Goal: Information Seeking & Learning: Learn about a topic

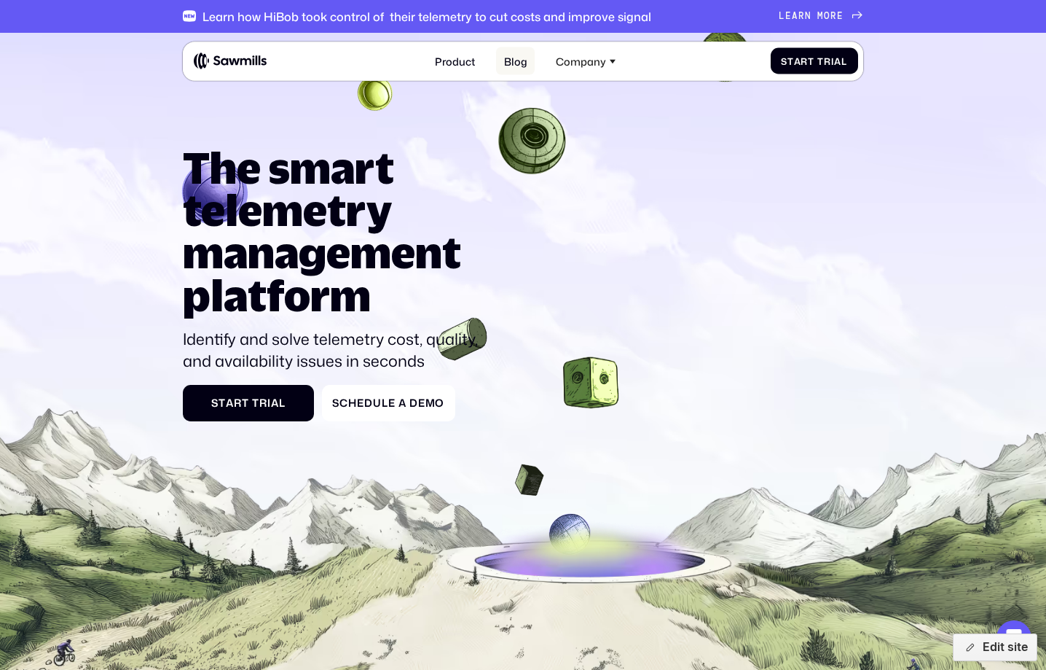
click at [504, 55] on link "Blog" at bounding box center [515, 61] width 39 height 28
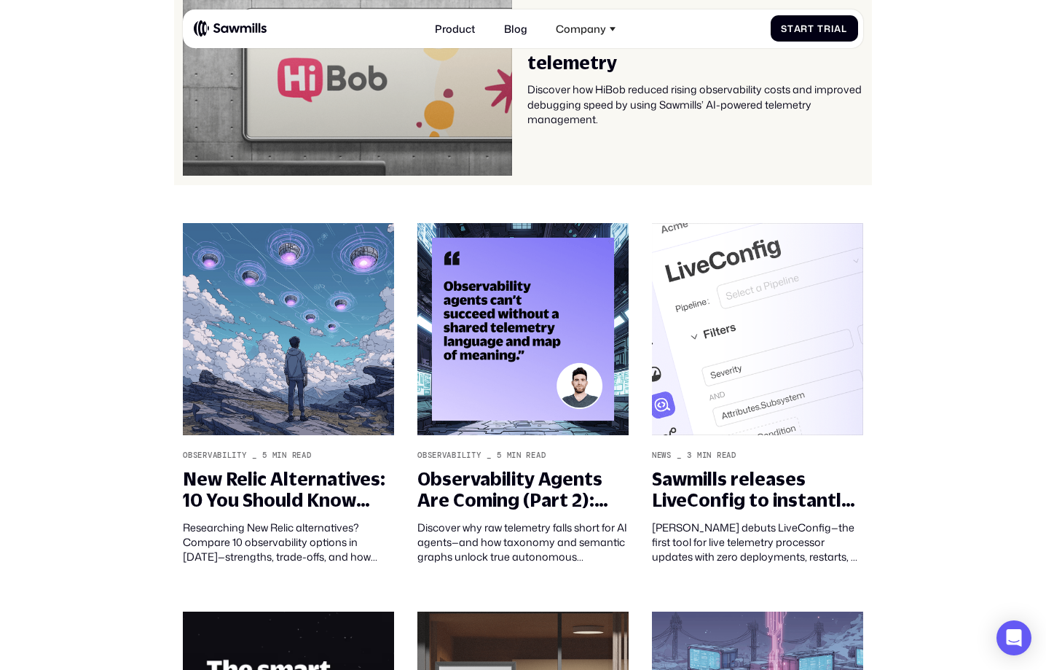
scroll to position [364, 0]
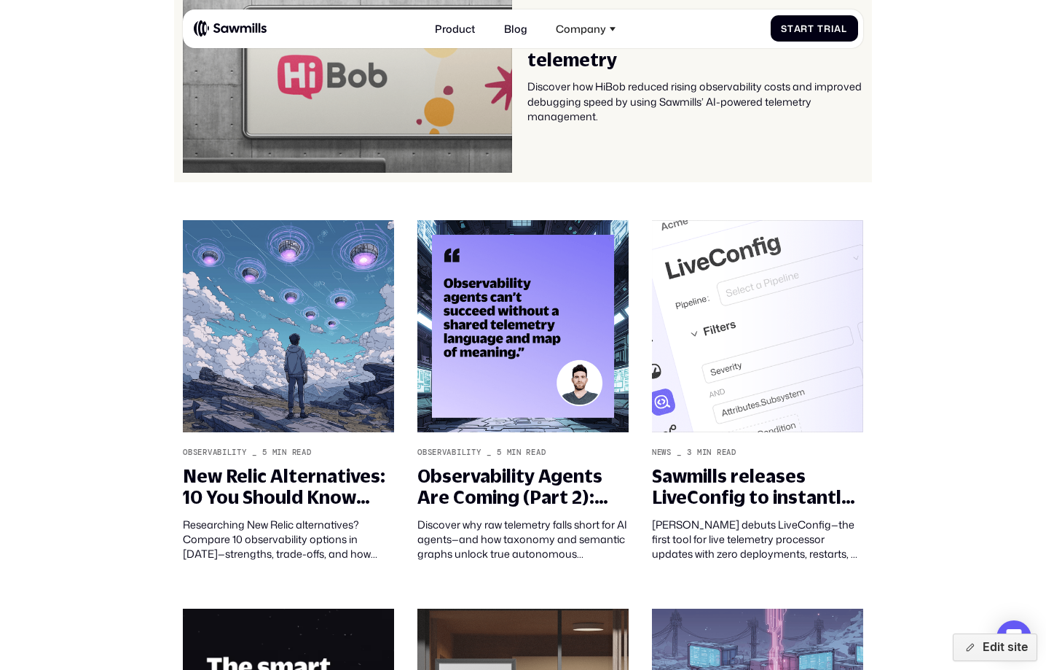
click at [632, 114] on div "Discover how HiBob reduced rising observability costs and improved debugging sp…" at bounding box center [695, 101] width 335 height 44
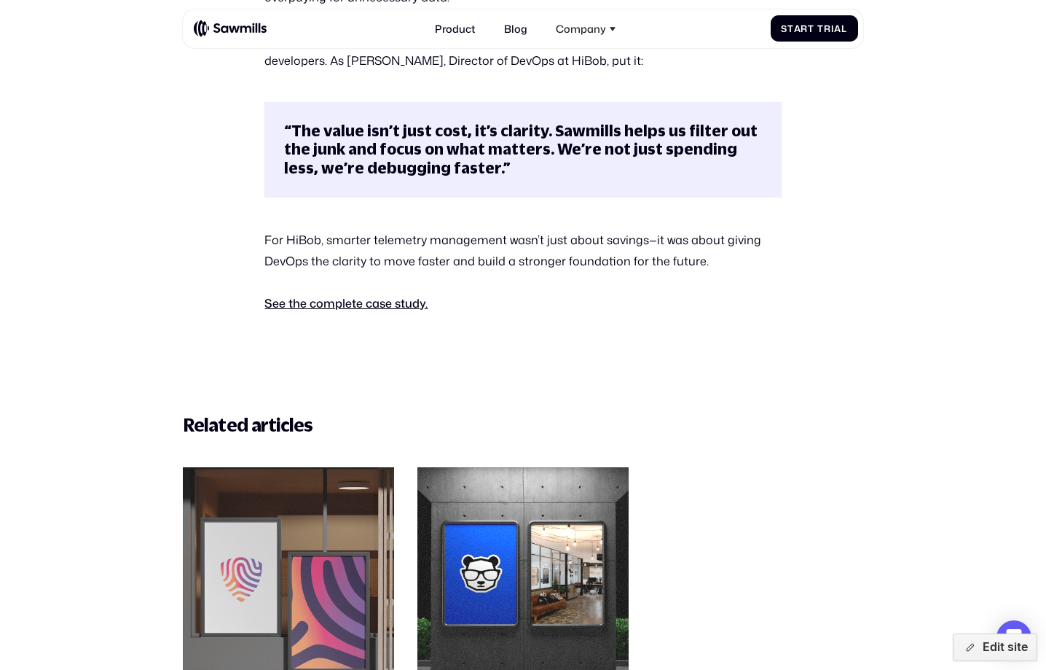
scroll to position [804, 0]
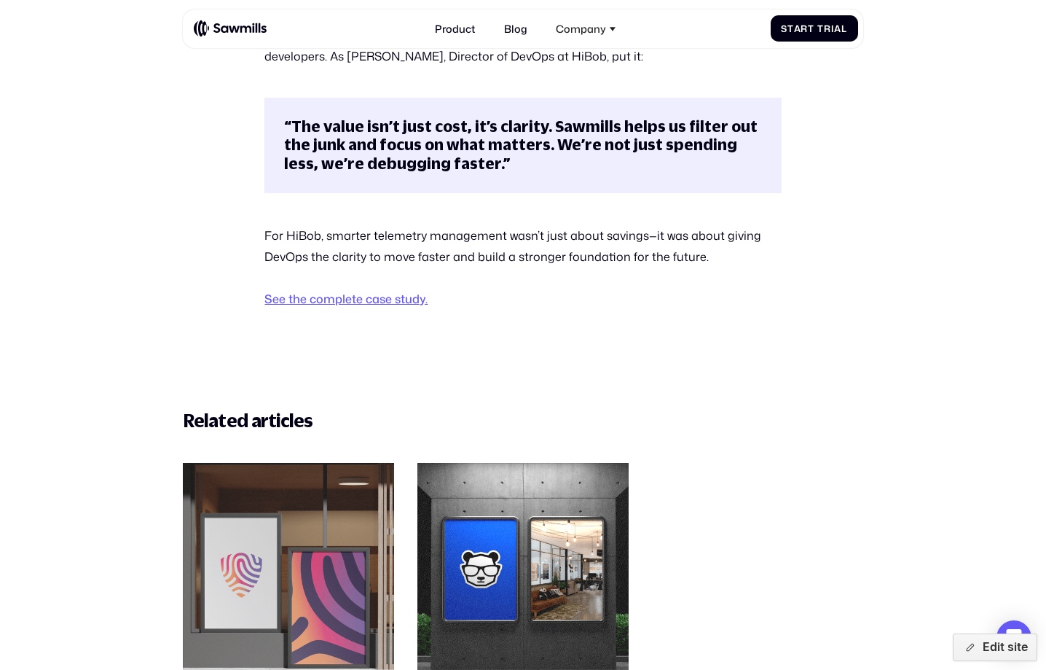
click at [392, 301] on link "See the complete case study." at bounding box center [346, 298] width 163 height 17
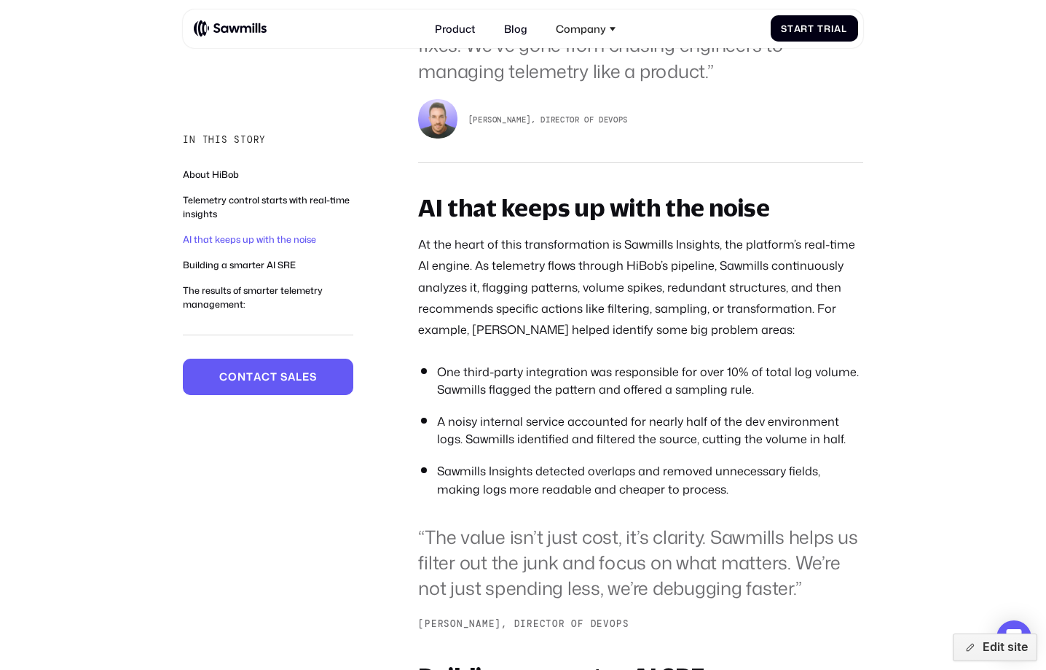
scroll to position [1624, 0]
click at [551, 617] on sup "[PERSON_NAME], Director of DevOps" at bounding box center [640, 624] width 445 height 15
click at [587, 525] on blockquote "“The value isn’t just cost, it’s clarity. Sawmills helps us filter out the junk…" at bounding box center [640, 563] width 445 height 77
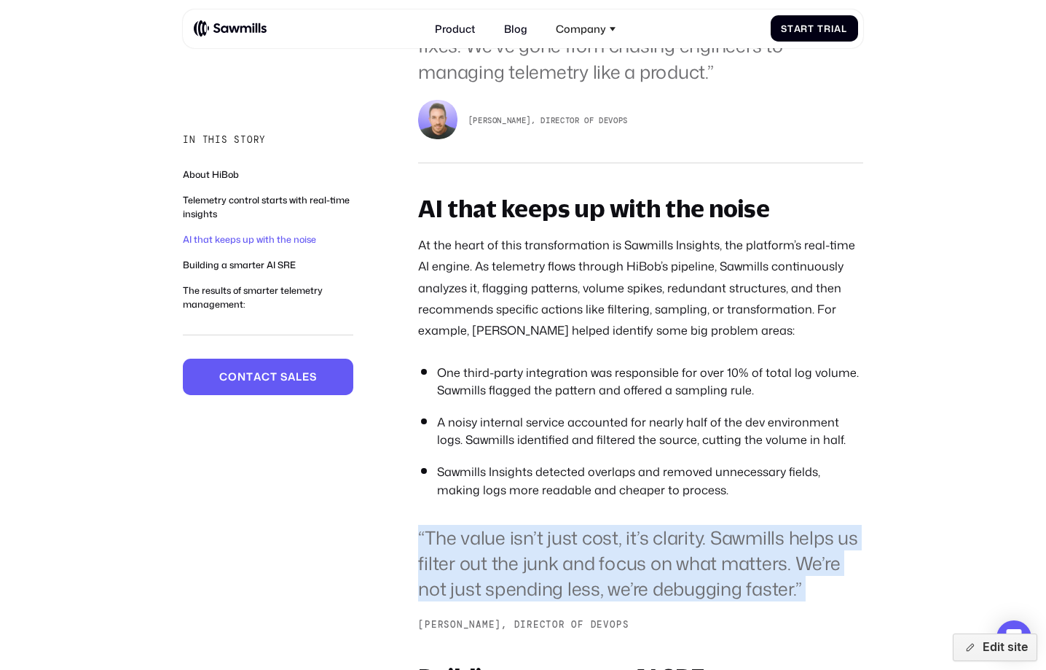
click at [587, 525] on blockquote "“The value isn’t just cost, it’s clarity. Sawmills helps us filter out the junk…" at bounding box center [640, 563] width 445 height 77
click at [631, 533] on blockquote "“The value isn’t just cost, it’s clarity. Sawmills helps us filter out the junk…" at bounding box center [640, 563] width 445 height 77
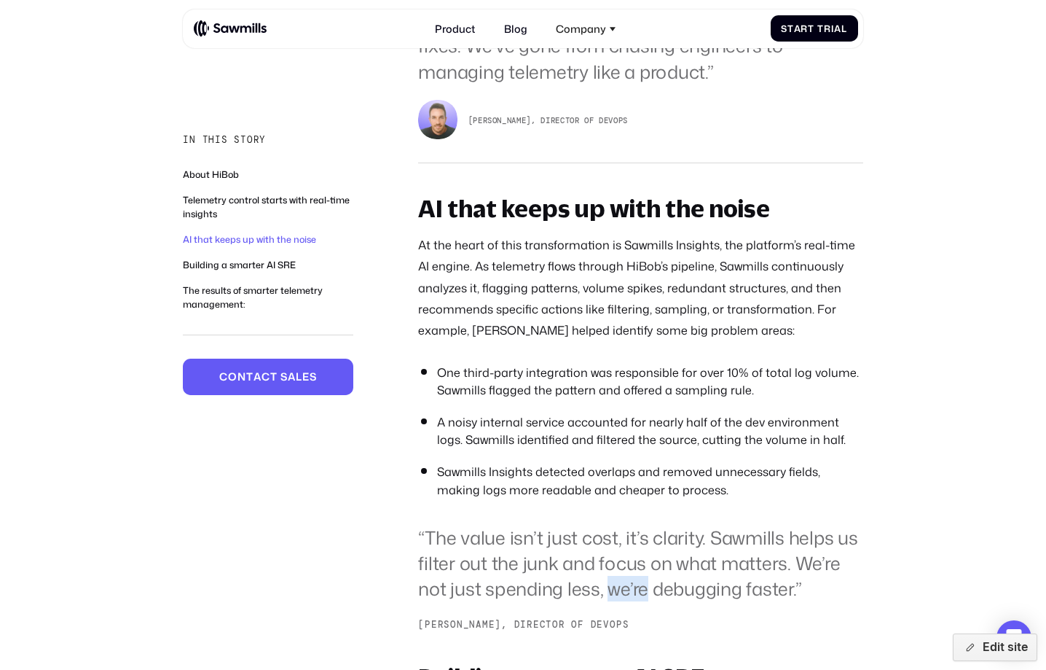
click at [631, 533] on blockquote "“The value isn’t just cost, it’s clarity. Sawmills helps us filter out the junk…" at bounding box center [640, 563] width 445 height 77
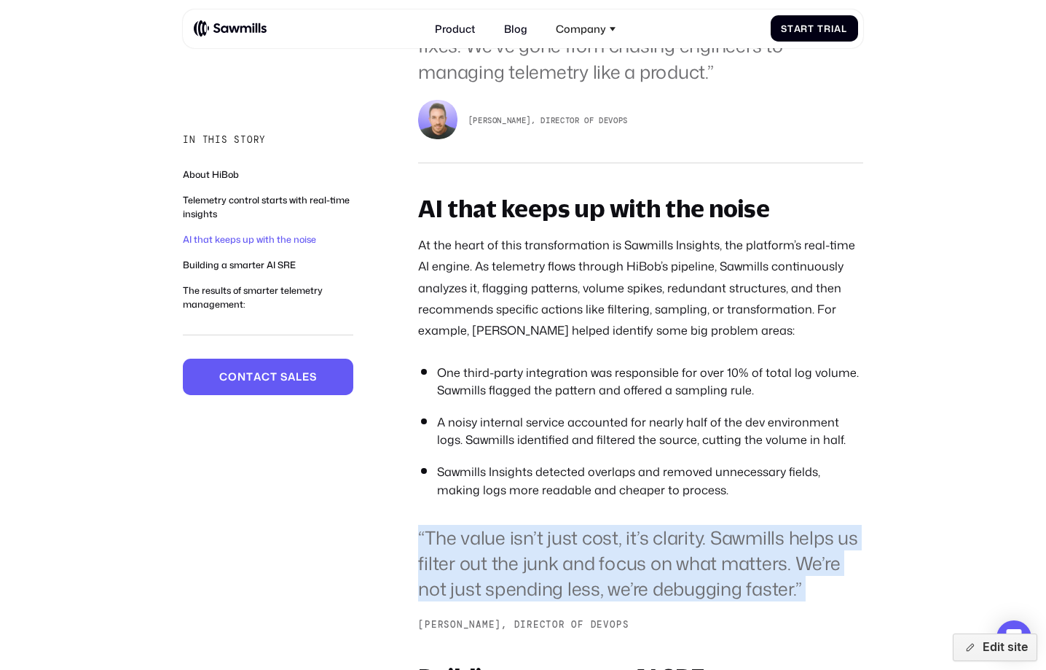
click at [631, 533] on blockquote "“The value isn’t just cost, it’s clarity. Sawmills helps us filter out the junk…" at bounding box center [640, 563] width 445 height 77
click at [638, 552] on blockquote "“The value isn’t just cost, it’s clarity. Sawmills helps us filter out the junk…" at bounding box center [640, 563] width 445 height 77
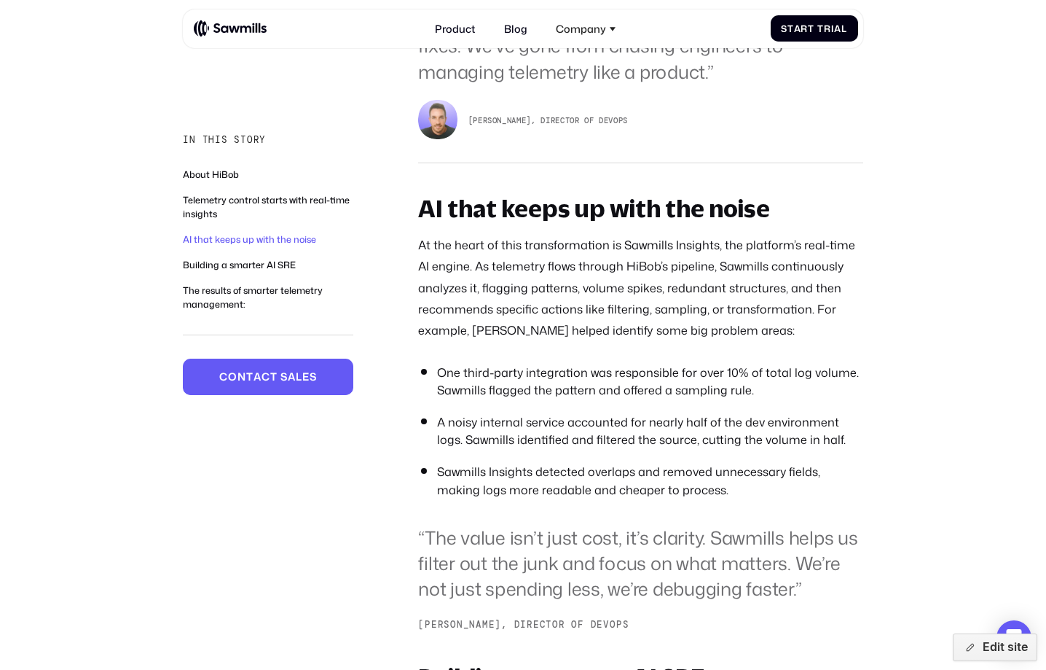
click at [638, 552] on blockquote "“The value isn’t just cost, it’s clarity. Sawmills helps us filter out the junk…" at bounding box center [640, 563] width 445 height 77
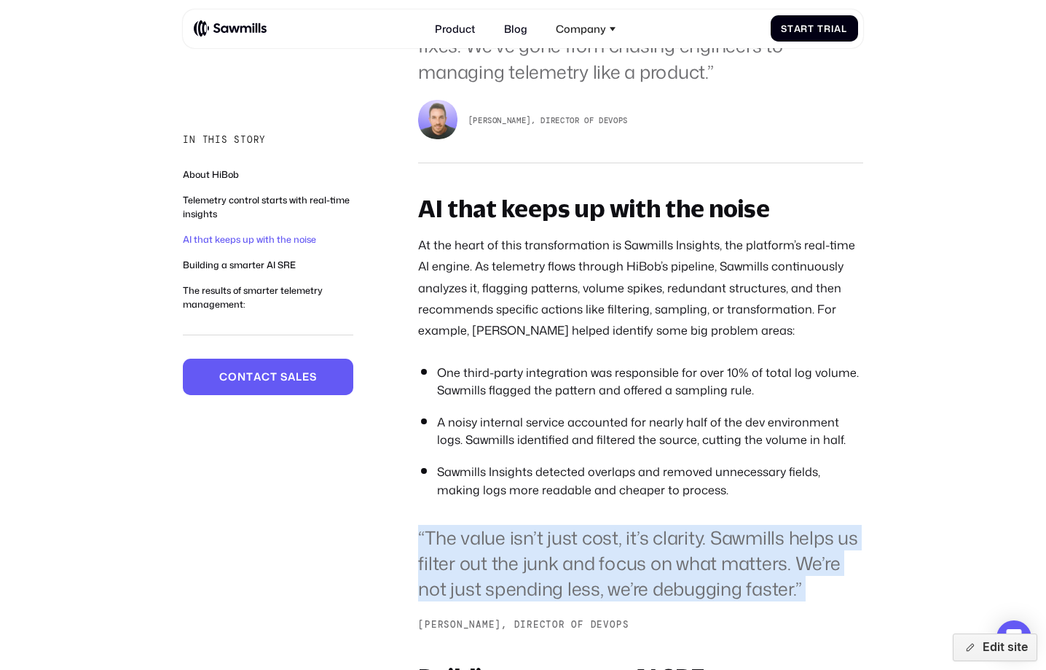
click at [638, 552] on blockquote "“The value isn’t just cost, it’s clarity. Sawmills helps us filter out the junk…" at bounding box center [640, 563] width 445 height 77
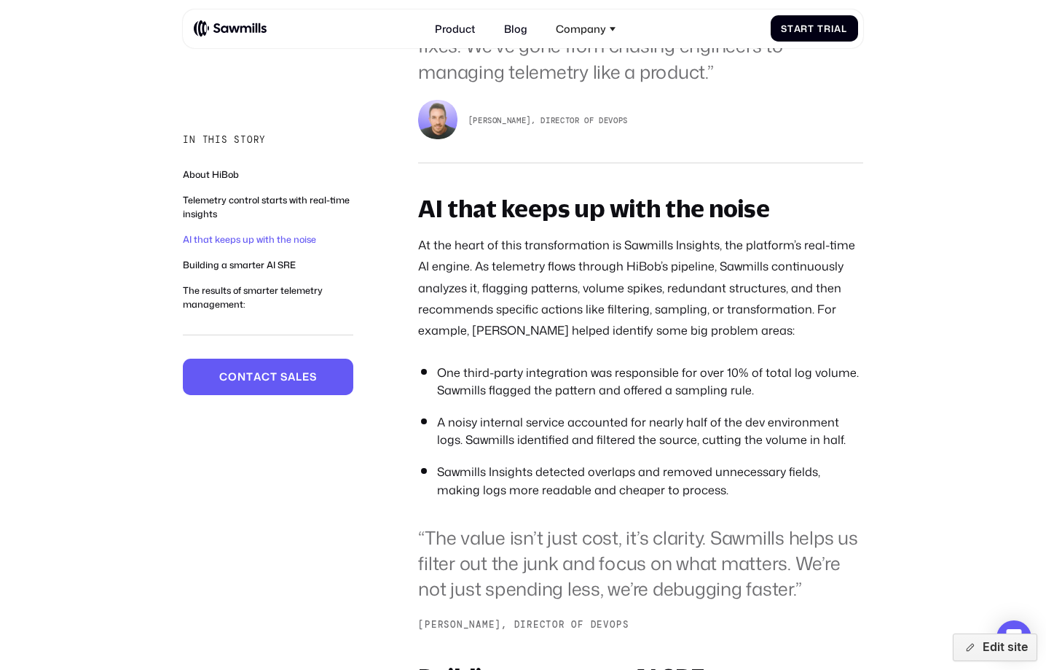
click at [651, 525] on blockquote "“The value isn’t just cost, it’s clarity. Sawmills helps us filter out the junk…" at bounding box center [640, 563] width 445 height 77
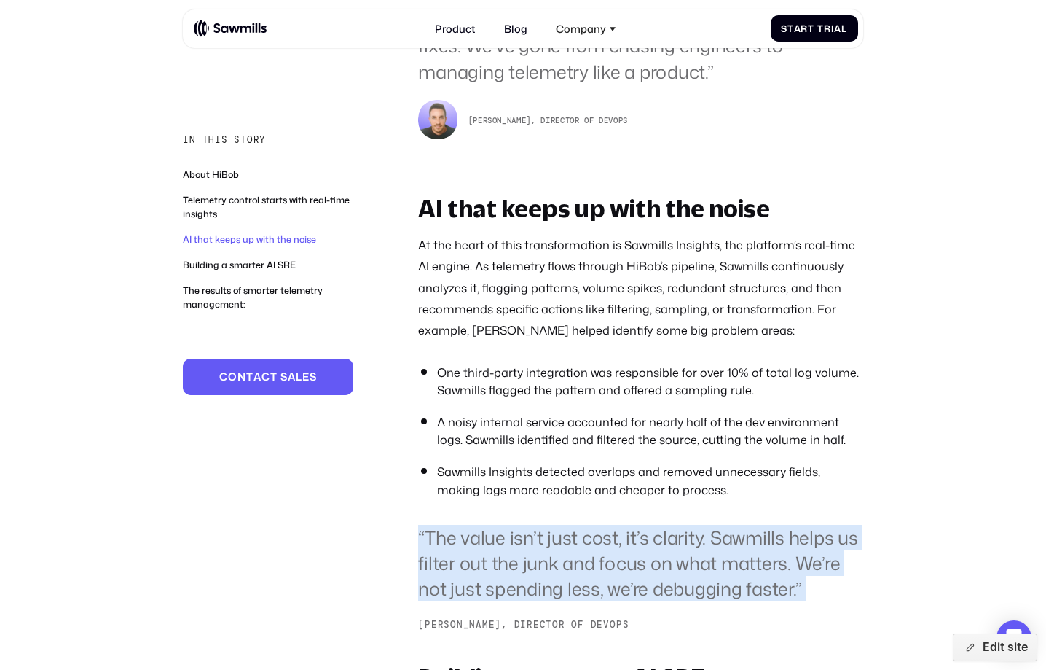
click at [651, 525] on blockquote "“The value isn’t just cost, it’s clarity. Sawmills helps us filter out the junk…" at bounding box center [640, 563] width 445 height 77
click at [655, 536] on blockquote "“The value isn’t just cost, it’s clarity. Sawmills helps us filter out the junk…" at bounding box center [640, 563] width 445 height 77
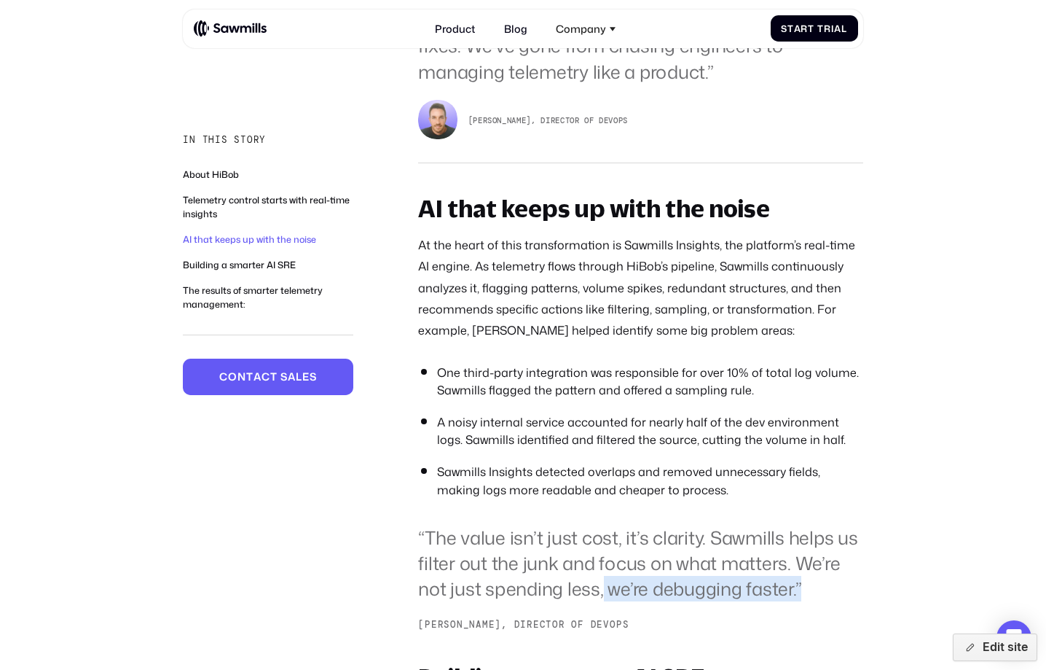
drag, startPoint x: 603, startPoint y: 554, endPoint x: 810, endPoint y: 539, distance: 208.2
click at [810, 539] on blockquote "“The value isn’t just cost, it’s clarity. Sawmills helps us filter out the junk…" at bounding box center [640, 563] width 445 height 77
drag, startPoint x: 828, startPoint y: 538, endPoint x: 603, endPoint y: 556, distance: 225.2
click at [603, 556] on blockquote "“The value isn’t just cost, it’s clarity. Sawmills helps us filter out the junk…" at bounding box center [640, 563] width 445 height 77
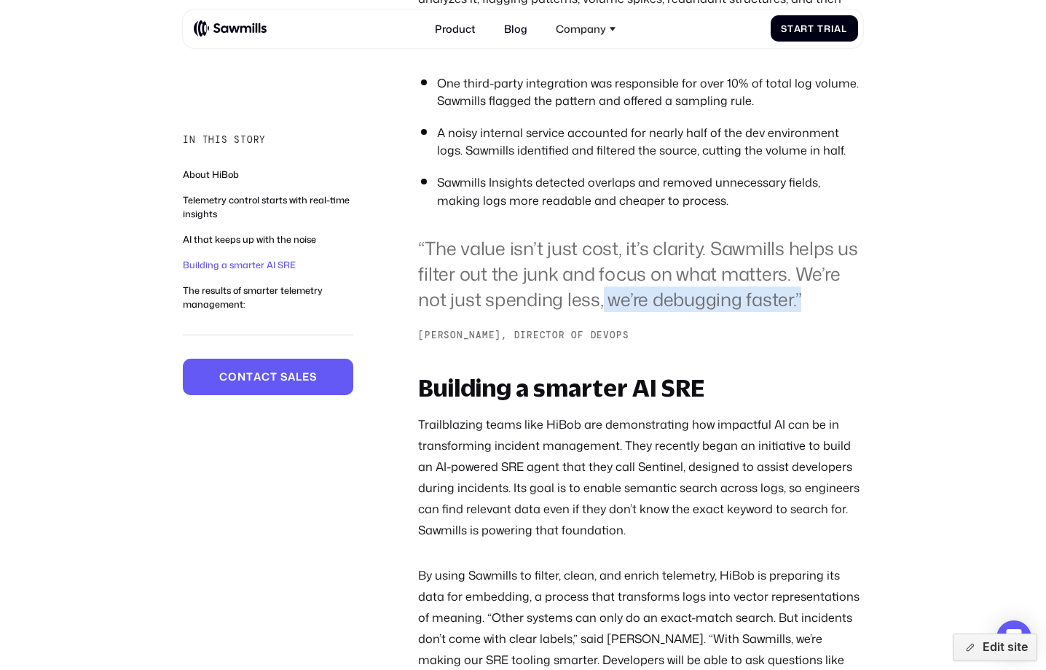
scroll to position [1916, 0]
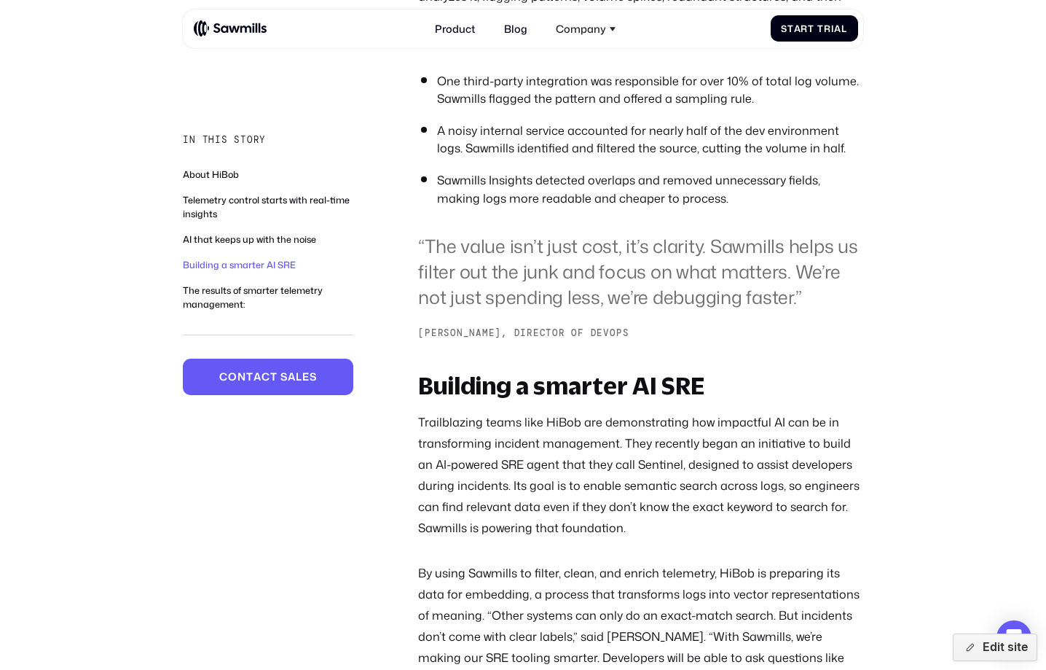
click at [632, 562] on p "By using Sawmills to filter, clean, and enrich telemetry, HiBob is preparing it…" at bounding box center [640, 636] width 445 height 149
click at [572, 239] on blockquote "“The value isn’t just cost, it’s clarity. Sawmills helps us filter out the junk…" at bounding box center [640, 271] width 445 height 77
click at [563, 509] on div "Building a smarter AI SRE Trailblazing teams like HiBob are demonstrating how i…" at bounding box center [640, 585] width 445 height 424
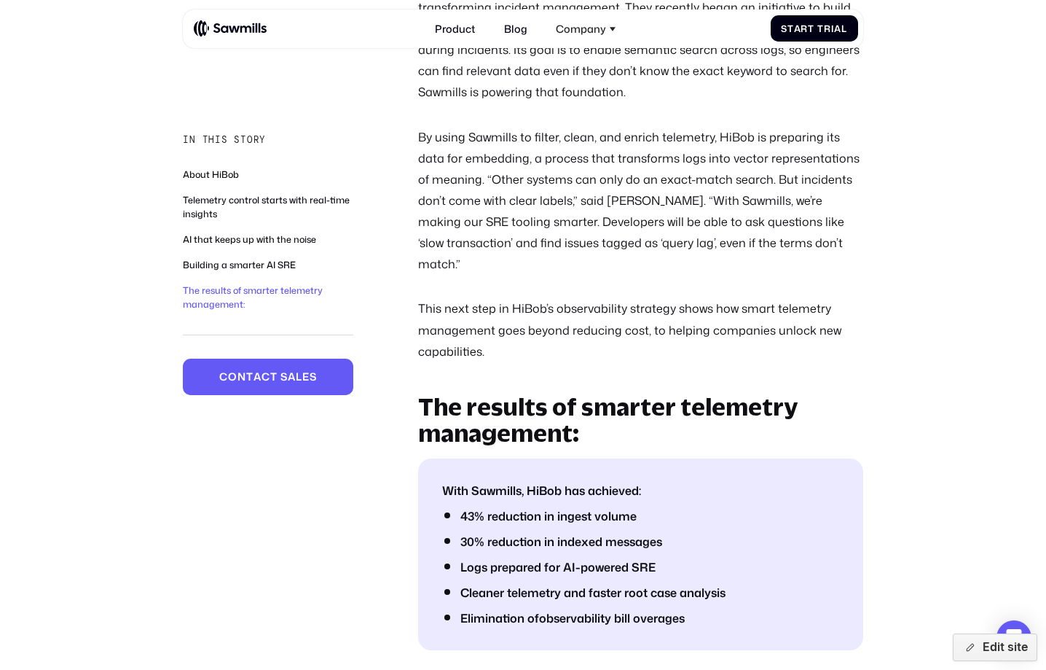
scroll to position [2353, 0]
